Goal: Browse casually

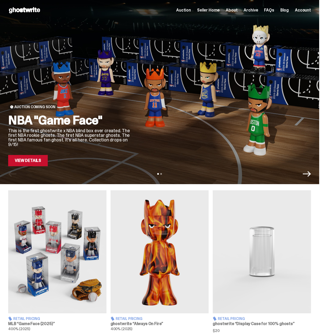
click at [267, 9] on span "FAQs" at bounding box center [269, 10] width 10 height 4
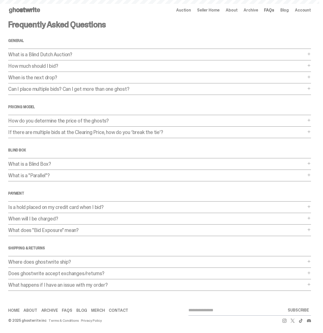
click at [255, 10] on span "Archive" at bounding box center [251, 10] width 14 height 4
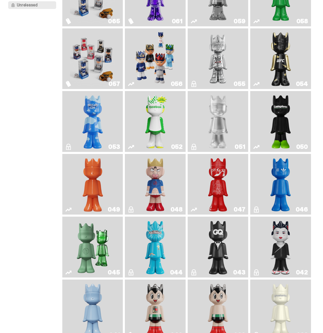
scroll to position [78, 0]
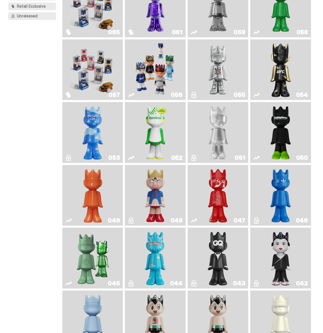
click at [98, 121] on img "ghooooost" at bounding box center [93, 132] width 25 height 57
